Goal: Task Accomplishment & Management: Manage account settings

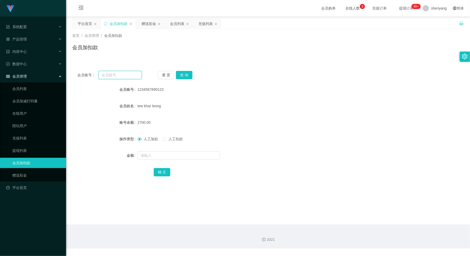
drag, startPoint x: 109, startPoint y: 74, endPoint x: 112, endPoint y: 77, distance: 4.0
click at [109, 74] on input "text" at bounding box center [120, 75] width 43 height 8
paste input "1234567890123"
type input "1234567890123"
click at [185, 72] on button "查 询" at bounding box center [184, 75] width 17 height 8
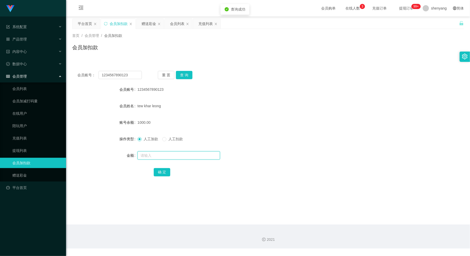
click at [175, 153] on input "text" at bounding box center [178, 155] width 83 height 8
type input "5000"
click at [160, 173] on button "确 定" at bounding box center [162, 172] width 17 height 8
drag, startPoint x: 133, startPoint y: 72, endPoint x: 89, endPoint y: 72, distance: 43.3
click at [90, 72] on div "会员账号： 1234567890123" at bounding box center [109, 75] width 64 height 8
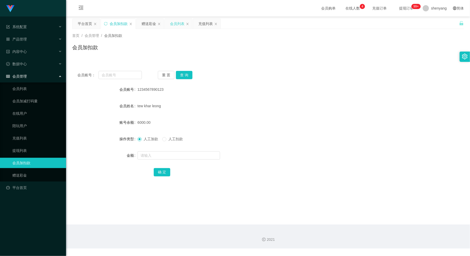
click at [180, 22] on div "会员列表" at bounding box center [177, 24] width 14 height 10
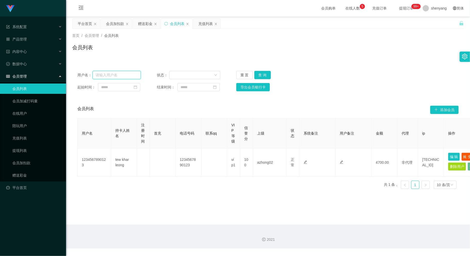
click at [120, 74] on input "text" at bounding box center [117, 75] width 48 height 8
paste input "1234567890123"
type input "1234567890123"
click at [266, 74] on button "查 询" at bounding box center [262, 75] width 17 height 8
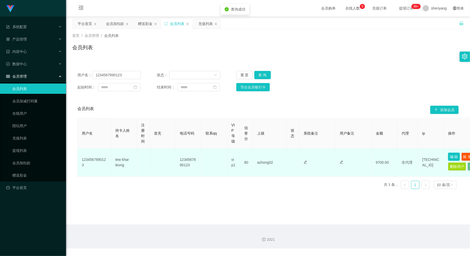
click at [450, 157] on button "编 辑" at bounding box center [454, 157] width 12 height 8
type input "80"
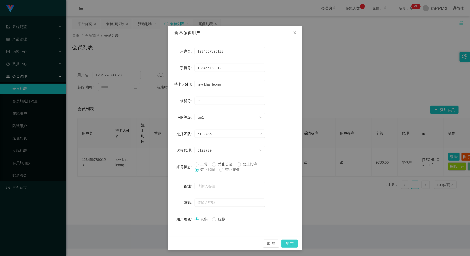
click at [288, 241] on button "确 定" at bounding box center [289, 244] width 17 height 8
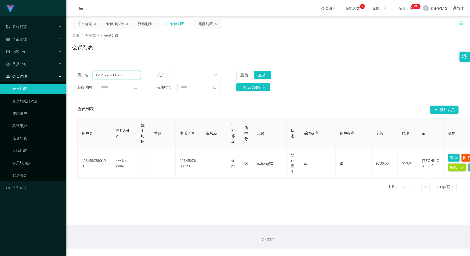
drag, startPoint x: 121, startPoint y: 74, endPoint x: 95, endPoint y: 78, distance: 25.8
click at [95, 78] on input "1234567890123" at bounding box center [117, 75] width 48 height 8
click at [115, 22] on div "会员加扣款" at bounding box center [115, 24] width 18 height 10
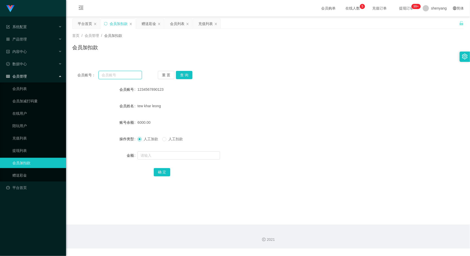
click at [112, 77] on input "text" at bounding box center [120, 75] width 43 height 8
paste input "Wf2447"
type input "Wf2447"
click at [182, 74] on button "查 询" at bounding box center [184, 75] width 17 height 8
click at [184, 157] on input "text" at bounding box center [178, 155] width 83 height 8
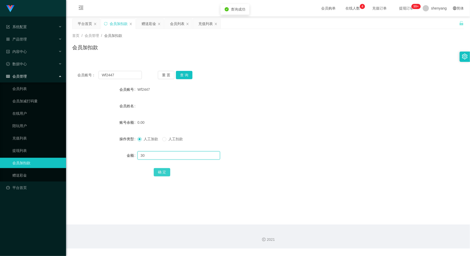
type input "30"
click at [164, 172] on button "确 定" at bounding box center [162, 172] width 17 height 8
drag, startPoint x: 117, startPoint y: 73, endPoint x: 98, endPoint y: 77, distance: 19.3
click at [99, 77] on input "Wf2447" at bounding box center [120, 75] width 43 height 8
click at [110, 77] on input "text" at bounding box center [120, 75] width 43 height 8
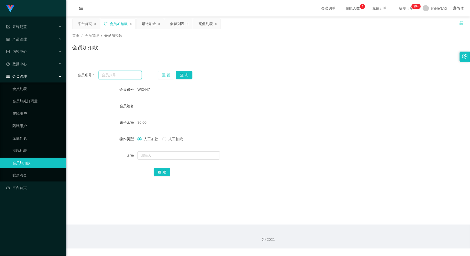
paste input "Haozi1234"
type input "Haozi1234"
click at [188, 73] on button "查 询" at bounding box center [184, 75] width 17 height 8
click at [183, 155] on input "text" at bounding box center [178, 155] width 83 height 8
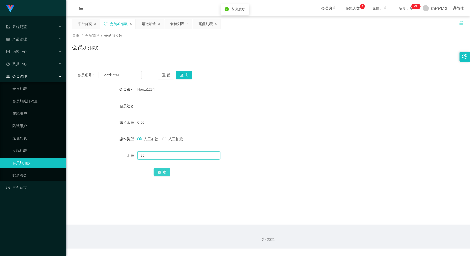
type input "30"
click at [163, 173] on button "确 定" at bounding box center [162, 172] width 17 height 8
drag, startPoint x: 124, startPoint y: 74, endPoint x: 70, endPoint y: 83, distance: 55.0
click at [70, 83] on main "关闭左侧 关闭右侧 关闭其它 刷新页面 平台首页 会员加扣款 赠送彩金 会员列表 充值列表 首页 / 会员管理 / 会员加扣款 / 会员加扣款 会员账号： H…" at bounding box center [268, 121] width 404 height 208
click at [110, 75] on input "text" at bounding box center [120, 75] width 43 height 8
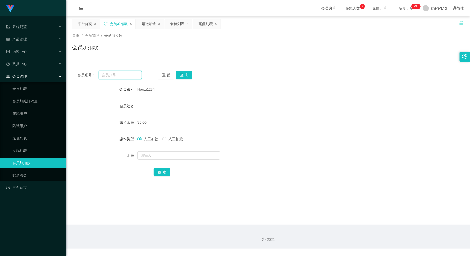
paste input "an931a"
type input "an931a"
click at [190, 71] on button "查 询" at bounding box center [184, 75] width 17 height 8
click at [185, 155] on input "text" at bounding box center [178, 155] width 83 height 8
type input "30"
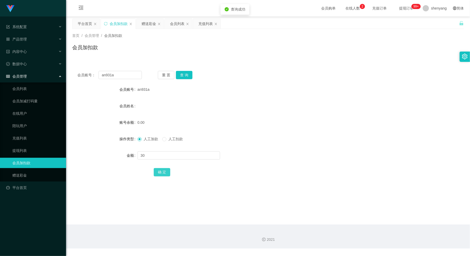
click at [159, 173] on button "确 定" at bounding box center [162, 172] width 17 height 8
drag, startPoint x: 106, startPoint y: 77, endPoint x: 83, endPoint y: 82, distance: 24.1
click at [81, 82] on div "会员账号： an931a 重 置 查 询 会员账号 an931a 会员姓名 账号余额 30.00 操作类型 人工加款 人工扣款 金额 确 定" at bounding box center [268, 127] width 392 height 123
click at [119, 72] on input "text" at bounding box center [120, 75] width 43 height 8
paste input "Eden98"
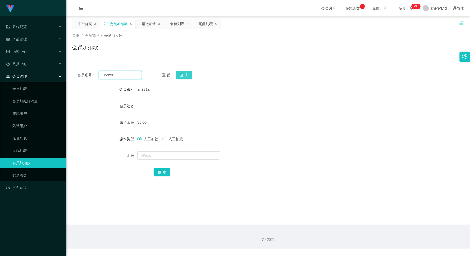
type input "Eden98"
click at [185, 74] on button "查 询" at bounding box center [184, 75] width 17 height 8
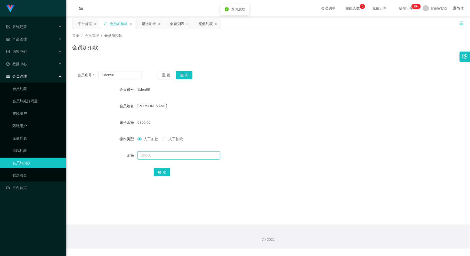
click at [173, 152] on input "text" at bounding box center [178, 155] width 83 height 8
type input "8200"
click at [161, 171] on button "确 定" at bounding box center [162, 172] width 17 height 8
drag, startPoint x: 111, startPoint y: 77, endPoint x: 79, endPoint y: 81, distance: 32.0
click at [79, 81] on div "会员账号： Eden98 重 置 查 询 会员账号 Eden98 会员姓名 [PERSON_NAME] 账号余额 14500.00 操作类型 人工加款 人工扣…" at bounding box center [268, 127] width 392 height 123
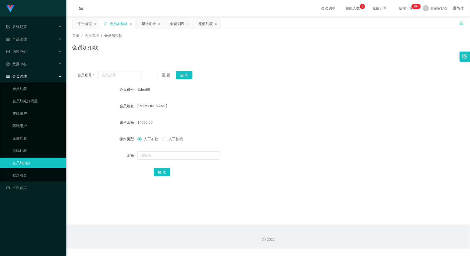
click at [270, 102] on div "[PERSON_NAME]" at bounding box center [251, 106] width 229 height 10
click at [201, 23] on div "充值列表" at bounding box center [205, 24] width 14 height 10
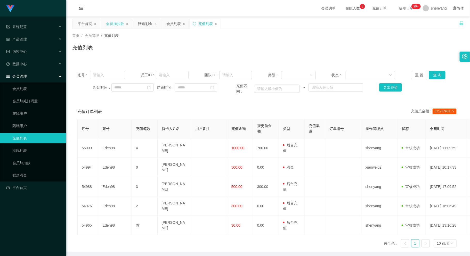
click at [115, 21] on div "会员加扣款" at bounding box center [115, 24] width 18 height 10
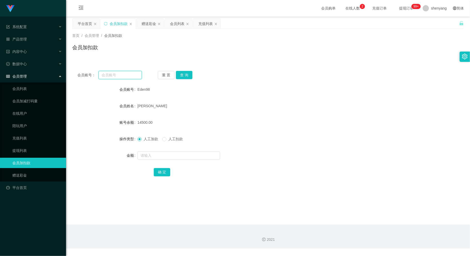
click at [109, 75] on input "text" at bounding box center [120, 75] width 43 height 8
paste input "8572"
type input "8572"
click at [181, 75] on button "查 询" at bounding box center [184, 75] width 17 height 8
click at [181, 154] on input "text" at bounding box center [178, 155] width 83 height 8
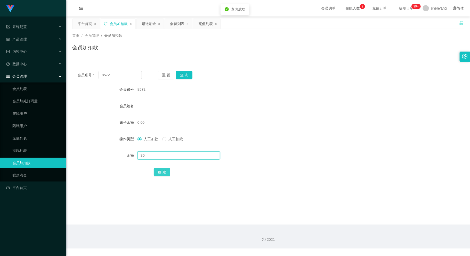
type input "30"
click at [160, 173] on button "确 定" at bounding box center [162, 172] width 17 height 8
drag, startPoint x: 113, startPoint y: 74, endPoint x: 69, endPoint y: 84, distance: 45.2
click at [70, 84] on main "关闭左侧 关闭右侧 关闭其它 刷新页面 平台首页 会员加扣款 赠送彩金 会员列表 充值列表 首页 / 会员管理 / 会员加扣款 / 会员加扣款 会员账号： 8…" at bounding box center [268, 121] width 404 height 208
click at [118, 78] on input "text" at bounding box center [120, 75] width 43 height 8
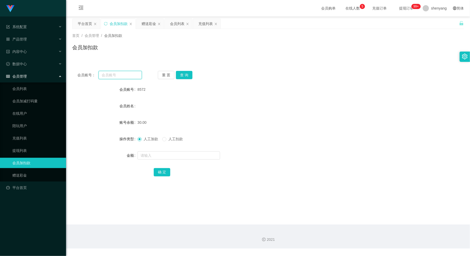
paste input "0166295582"
type input "0166295582"
click at [189, 76] on button "查 询" at bounding box center [184, 75] width 17 height 8
click at [167, 154] on input "text" at bounding box center [178, 155] width 83 height 8
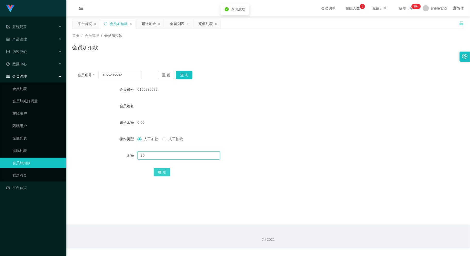
type input "30"
click at [164, 174] on button "确 定" at bounding box center [162, 172] width 17 height 8
drag, startPoint x: 105, startPoint y: 77, endPoint x: 96, endPoint y: 79, distance: 9.5
click at [96, 79] on div "会员账号： 0166295582" at bounding box center [109, 75] width 64 height 8
click at [114, 79] on div "会员账号： 重 置 查 询 会员账号 0166295582 会员姓名 账号余额 30.00 操作类型 人工加款 人工扣款 金额 确 定" at bounding box center [268, 127] width 392 height 123
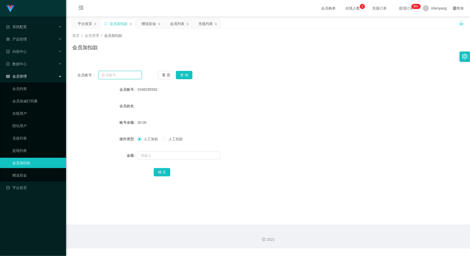
click at [115, 72] on input "text" at bounding box center [120, 75] width 43 height 8
paste input "ktyap93"
type input "ktyap93"
click at [181, 74] on button "查 询" at bounding box center [184, 75] width 17 height 8
click at [170, 155] on input "text" at bounding box center [178, 155] width 83 height 8
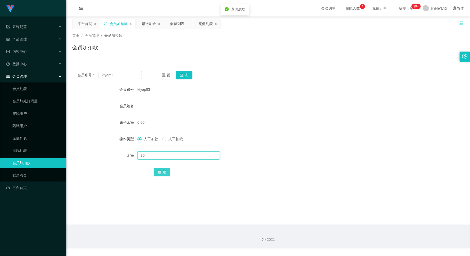
type input "30"
click at [156, 174] on button "确 定" at bounding box center [162, 172] width 17 height 8
drag, startPoint x: 116, startPoint y: 78, endPoint x: 99, endPoint y: 80, distance: 17.1
click at [99, 80] on div "会员账号： ktyap93 重 置 查 询 会员账号 ktyap93 会员姓名 账号余额 30.00 操作类型 人工加款 人工扣款 金额 确 定" at bounding box center [268, 127] width 392 height 123
click at [107, 74] on input "text" at bounding box center [120, 75] width 43 height 8
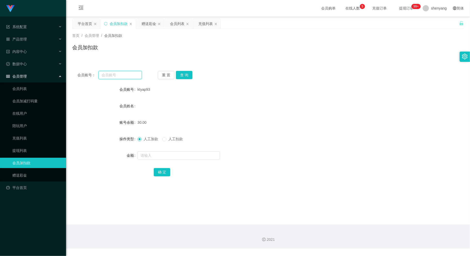
paste input "Winsonwong24680"
type input "Winsonwong24680"
click at [181, 73] on button "查 询" at bounding box center [184, 75] width 17 height 8
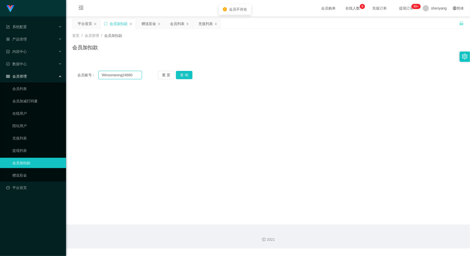
drag, startPoint x: 135, startPoint y: 75, endPoint x: 100, endPoint y: 78, distance: 35.8
click at [100, 78] on input "Winsonwong24680" at bounding box center [120, 75] width 43 height 8
click at [114, 75] on input "text" at bounding box center [120, 75] width 43 height 8
paste input "abcdefg12345678"
type input "abcdefg12345678"
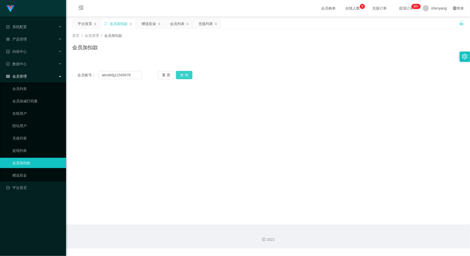
click at [188, 75] on button "查 询" at bounding box center [184, 75] width 17 height 8
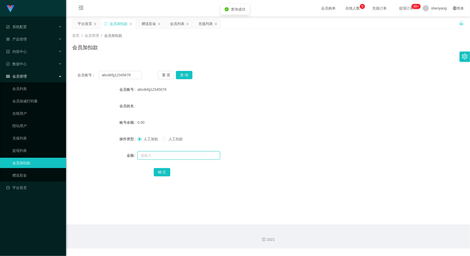
click at [152, 154] on input "text" at bounding box center [178, 155] width 83 height 8
type input "30"
click at [159, 169] on button "确 定" at bounding box center [162, 172] width 17 height 8
drag, startPoint x: 132, startPoint y: 74, endPoint x: 88, endPoint y: 81, distance: 44.1
click at [88, 81] on div "会员账号： abcdefg12345678 重 置 查 询 会员账号 abcdefg12345678 会员姓名 账号余额 30.00 操作类型 人工加款 人工…" at bounding box center [268, 127] width 392 height 123
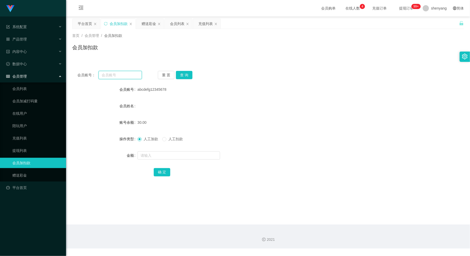
click at [112, 76] on input "text" at bounding box center [120, 75] width 43 height 8
paste input "Winsonwong24680"
type input "Winsonwong24680"
click at [158, 157] on input "text" at bounding box center [178, 155] width 83 height 8
type input "30"
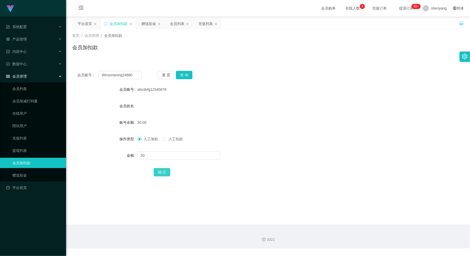
click at [163, 173] on button "确 定" at bounding box center [162, 172] width 17 height 8
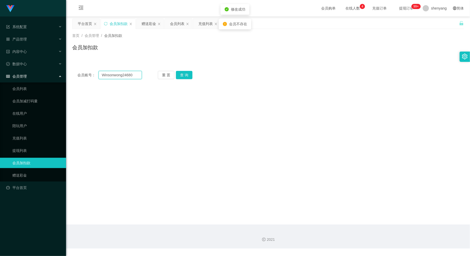
drag, startPoint x: 132, startPoint y: 77, endPoint x: 100, endPoint y: 81, distance: 32.2
click at [100, 81] on div "会员账号： Winsonwong24680 重 置 查 询 会员账号 abcdefg12345678 会员姓名 账号余额 30.00 操作类型 人工加款 人工…" at bounding box center [268, 75] width 392 height 19
click at [271, 150] on main "关闭左侧 关闭右侧 关闭其它 刷新页面 平台首页 会员加扣款 赠送彩金 会员列表 充值列表 首页 / 会员管理 / 会员加扣款 / 会员加扣款 会员账号： 重…" at bounding box center [268, 121] width 404 height 208
click at [120, 79] on input "text" at bounding box center [120, 75] width 43 height 8
click at [117, 77] on input "text" at bounding box center [120, 75] width 43 height 8
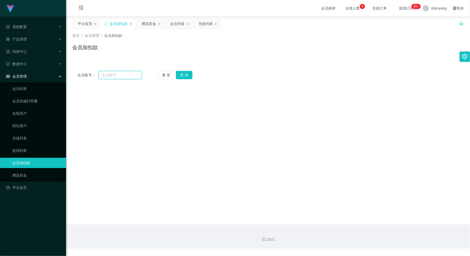
paste input "Youtube888"
type input "Youtube888"
click at [186, 73] on button "查 询" at bounding box center [184, 75] width 17 height 8
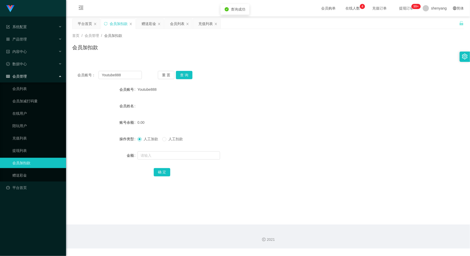
click at [161, 150] on div at bounding box center [251, 155] width 229 height 10
click at [152, 159] on input "text" at bounding box center [178, 155] width 83 height 8
type input "30"
click at [162, 172] on button "确 定" at bounding box center [162, 172] width 17 height 8
drag, startPoint x: 123, startPoint y: 74, endPoint x: 86, endPoint y: 81, distance: 37.1
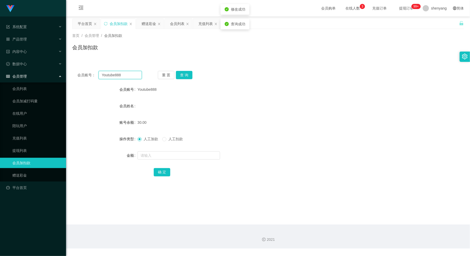
click at [83, 80] on div "会员账号： Youtube888 重 置 查 询 会员账号 Youtube888 会员姓名 账号余额 30.00 操作类型 人工加款 人工扣款 金额 确 定" at bounding box center [268, 127] width 392 height 123
click at [112, 73] on input "text" at bounding box center [120, 75] width 43 height 8
paste input "abcdefg12345678"
type input "abcdefg12345678"
click at [188, 74] on button "查 询" at bounding box center [184, 75] width 17 height 8
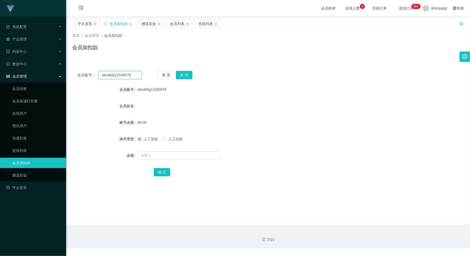
drag, startPoint x: 132, startPoint y: 73, endPoint x: 94, endPoint y: 79, distance: 38.7
click at [94, 79] on div "会员账号： abcdefg12345678 重 置 查 询 会员账号 abcdefg12345678 会员姓名 账号余额 60.00 操作类型 人工加款 人工…" at bounding box center [268, 127] width 392 height 123
click at [111, 76] on input "text" at bounding box center [120, 75] width 43 height 8
paste input "Winsonwong2468"
type input "Winsonwong2468"
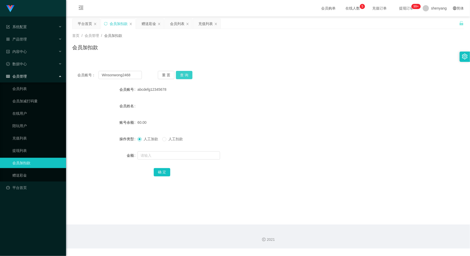
click at [190, 73] on button "查 询" at bounding box center [184, 75] width 17 height 8
click at [171, 158] on input "text" at bounding box center [178, 155] width 83 height 8
type input "3"
click at [129, 73] on input "Winsonwong2468" at bounding box center [120, 75] width 43 height 8
drag, startPoint x: 134, startPoint y: 75, endPoint x: 97, endPoint y: 80, distance: 37.6
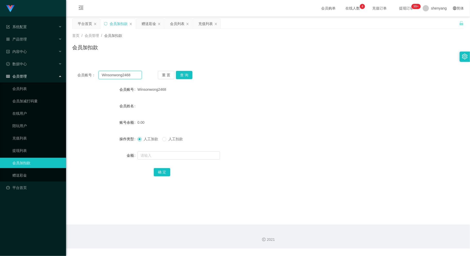
click at [97, 80] on div "会员账号： Winsonwong2468 重 置 查 询 会员账号 Winsonwong2468 会员姓名 账号余额 0.00 操作类型 人工加款 人工扣款 …" at bounding box center [268, 127] width 392 height 123
click at [110, 74] on input "text" at bounding box center [120, 75] width 43 height 8
paste input "ttx"
type input "ttx"
click at [188, 72] on button "查 询" at bounding box center [184, 75] width 17 height 8
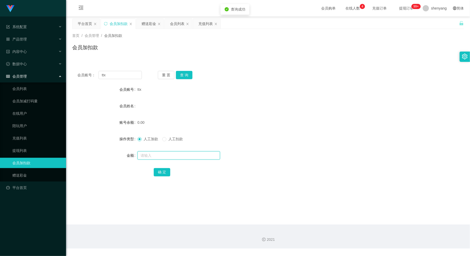
click at [168, 154] on input "text" at bounding box center [178, 155] width 83 height 8
type input "30"
click at [163, 171] on button "确 定" at bounding box center [162, 172] width 17 height 8
drag, startPoint x: 115, startPoint y: 77, endPoint x: 82, endPoint y: 80, distance: 33.0
click at [82, 80] on div "会员账号： ttx 重 置 查 询 会员账号 ttx 会员姓名 账号余额 30.00 操作类型 人工加款 人工扣款 金额 确 定" at bounding box center [268, 127] width 392 height 123
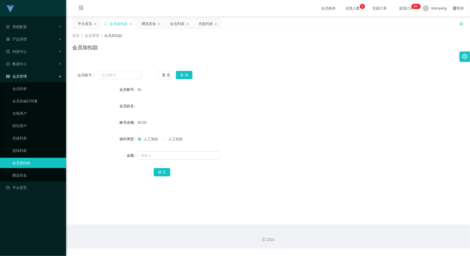
click at [283, 191] on main "关闭左侧 关闭右侧 关闭其它 刷新页面 平台首页 会员加扣款 赠送彩金 会员列表 充值列表 首页 / 会员管理 / 会员加扣款 / 会员加扣款 会员账号： 重…" at bounding box center [268, 121] width 404 height 208
click at [122, 75] on input "text" at bounding box center [120, 75] width 43 height 8
paste input "kk9900"
type input "kk9900"
click at [186, 74] on button "查 询" at bounding box center [184, 75] width 17 height 8
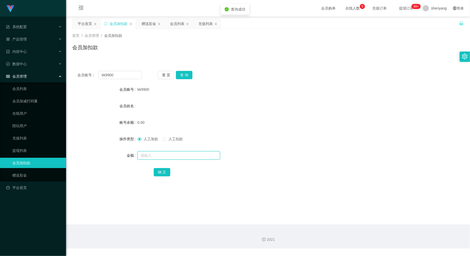
click at [175, 153] on input "text" at bounding box center [178, 155] width 83 height 8
type input "30"
click at [166, 170] on button "确 定" at bounding box center [162, 172] width 17 height 8
drag, startPoint x: 114, startPoint y: 74, endPoint x: 74, endPoint y: 83, distance: 41.4
click at [74, 82] on div "会员账号： kk9900 重 置 查 询 会员账号 kk9900 会员姓名 账号余额 30.00 操作类型 人工加款 人工扣款 金额 确 定" at bounding box center [268, 127] width 392 height 123
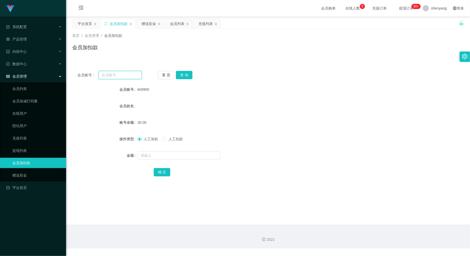
click at [114, 74] on input "text" at bounding box center [120, 75] width 43 height 8
paste input "lethicin"
type input "lethicin"
click at [185, 74] on button "查 询" at bounding box center [184, 75] width 17 height 8
click at [165, 152] on input "text" at bounding box center [178, 155] width 83 height 8
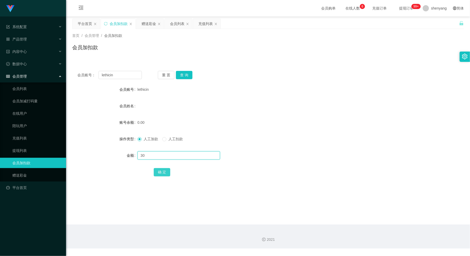
type input "30"
click at [165, 170] on button "确 定" at bounding box center [162, 172] width 17 height 8
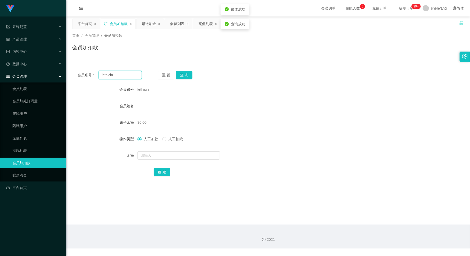
drag, startPoint x: 117, startPoint y: 76, endPoint x: 73, endPoint y: 78, distance: 44.2
click at [73, 78] on div "会员账号： lethicin 重 置 查 询" at bounding box center [268, 75] width 392 height 8
click at [105, 76] on input "text" at bounding box center [120, 75] width 43 height 8
paste input "YONGYU888"
type input "YONGYU888"
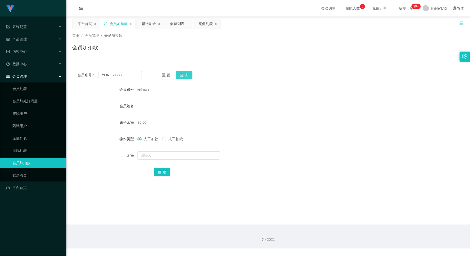
click at [187, 71] on button "查 询" at bounding box center [184, 75] width 17 height 8
click at [181, 158] on input "text" at bounding box center [178, 155] width 83 height 8
type input "30"
click at [160, 170] on button "确 定" at bounding box center [162, 172] width 17 height 8
drag, startPoint x: 104, startPoint y: 76, endPoint x: 93, endPoint y: 76, distance: 10.8
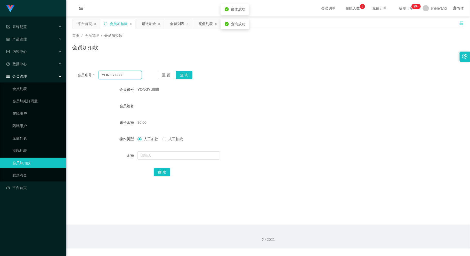
click at [93, 76] on div "会员账号： YONGYU888" at bounding box center [109, 75] width 64 height 8
click at [114, 76] on input "text" at bounding box center [120, 75] width 43 height 8
paste input "Virrex3926"
type input "Virrex3926"
click at [182, 75] on button "查 询" at bounding box center [184, 75] width 17 height 8
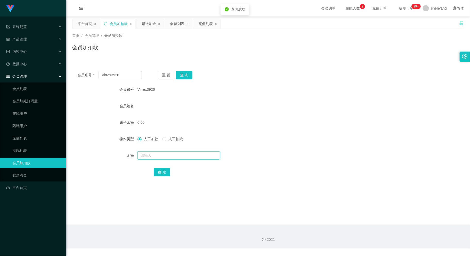
click at [155, 153] on input "text" at bounding box center [178, 155] width 83 height 8
type input "30"
click at [160, 173] on button "确 定" at bounding box center [162, 172] width 17 height 8
drag, startPoint x: 121, startPoint y: 75, endPoint x: 82, endPoint y: 80, distance: 39.7
click at [82, 80] on div "会员账号： Virrex3926 重 置 查 询 会员账号 Virrex3926 会员姓名 账号余额 30.00 操作类型 人工加款 人工扣款 金额 确 定" at bounding box center [268, 127] width 392 height 123
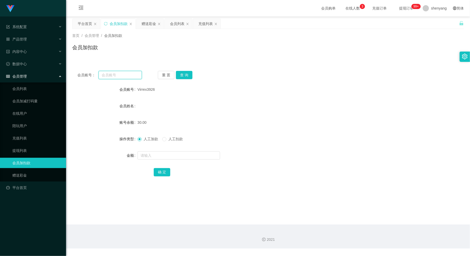
click at [112, 76] on input "text" at bounding box center [120, 75] width 43 height 8
click at [114, 74] on input "text" at bounding box center [120, 75] width 43 height 8
click at [116, 75] on input "text" at bounding box center [120, 75] width 43 height 8
paste input "Goh5555"
type input "Goh5555"
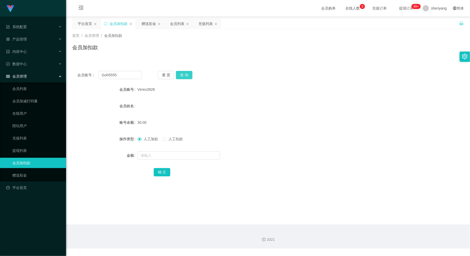
click at [188, 71] on button "查 询" at bounding box center [184, 75] width 17 height 8
click at [171, 156] on input "text" at bounding box center [178, 155] width 83 height 8
type input "30"
click at [160, 171] on button "确 定" at bounding box center [162, 172] width 17 height 8
drag, startPoint x: 122, startPoint y: 75, endPoint x: 78, endPoint y: 82, distance: 45.2
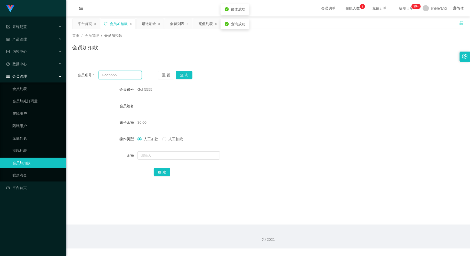
click at [78, 82] on div "会员账号： Goh5555 重 置 查 询 会员账号 Goh5555 会员姓名 账号余额 30.00 操作类型 人工加款 人工扣款 金额 确 定" at bounding box center [268, 127] width 392 height 123
click at [257, 121] on div "30.00" at bounding box center [251, 122] width 229 height 10
